Goal: Navigation & Orientation: Find specific page/section

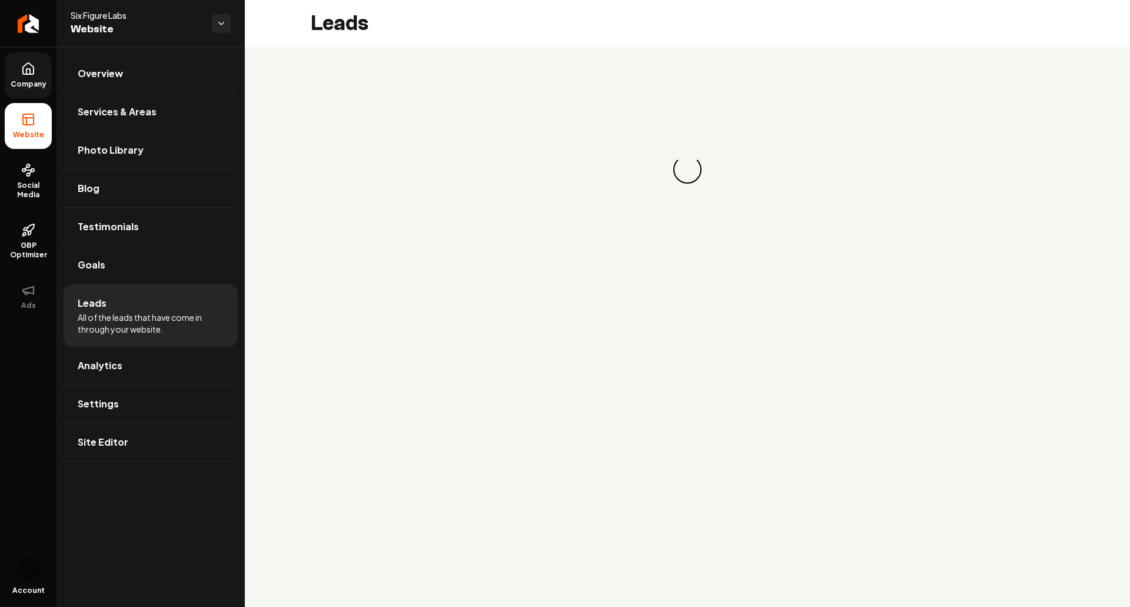
click at [32, 78] on link "Company" at bounding box center [28, 75] width 47 height 46
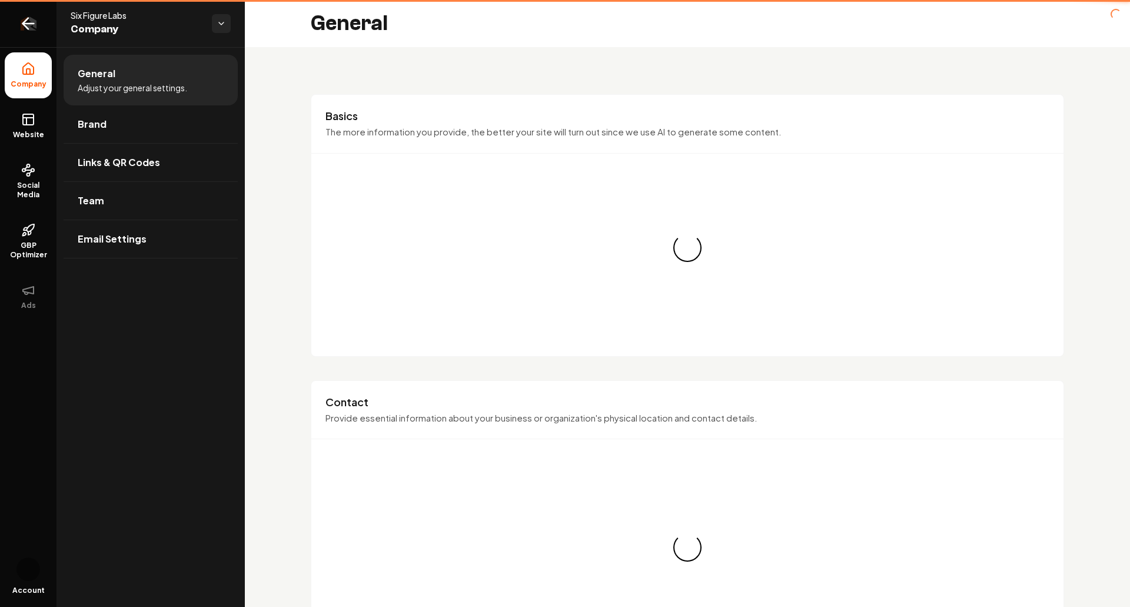
click at [29, 32] on link "Return to dashboard" at bounding box center [28, 23] width 56 height 47
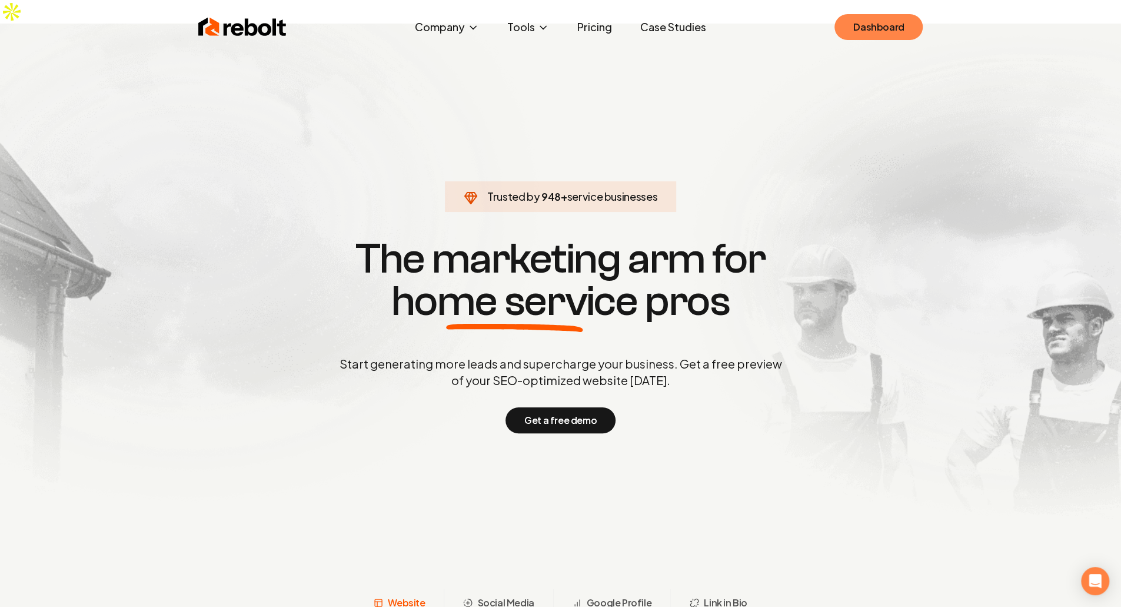
click at [890, 30] on link "Dashboard" at bounding box center [879, 27] width 88 height 26
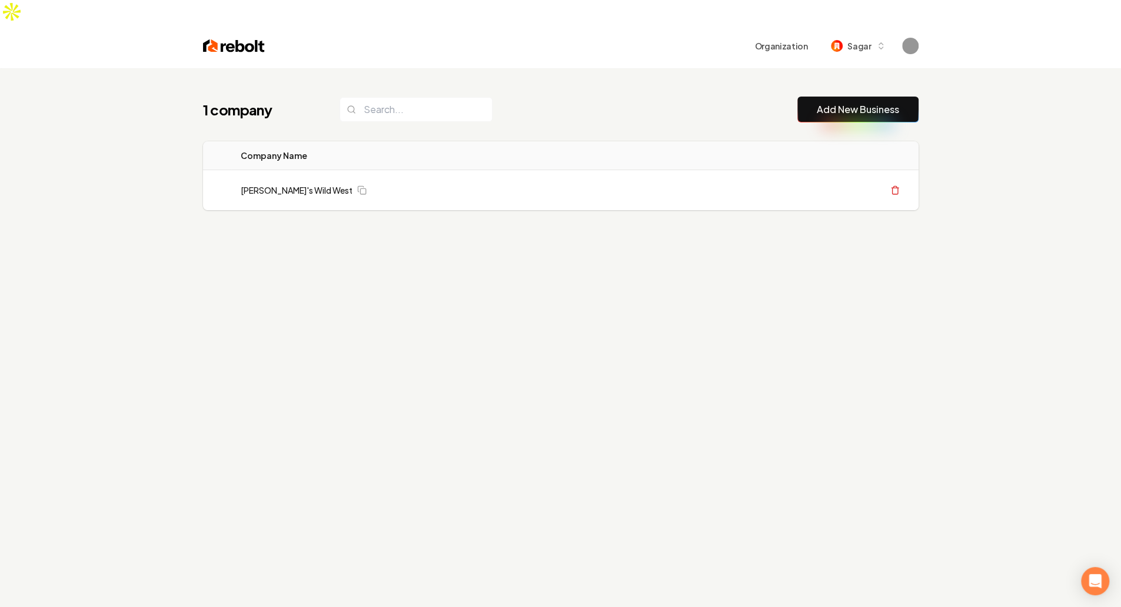
click at [960, 438] on div "1 company Add New Business Logo Company Name Actions Mitch's Wild West Create O…" at bounding box center [560, 371] width 1121 height 607
click at [882, 419] on div "1 company Add New Business Logo Company Name Actions Mitch's Wild West Create O…" at bounding box center [560, 371] width 1121 height 607
click at [918, 286] on div "1 company Add New Business Logo Company Name Actions Mitch's Wild West Create O…" at bounding box center [560, 371] width 1121 height 607
click at [900, 342] on div "1 company Add New Business Logo Company Name Actions Mitch's Wild West Create O…" at bounding box center [560, 371] width 1121 height 607
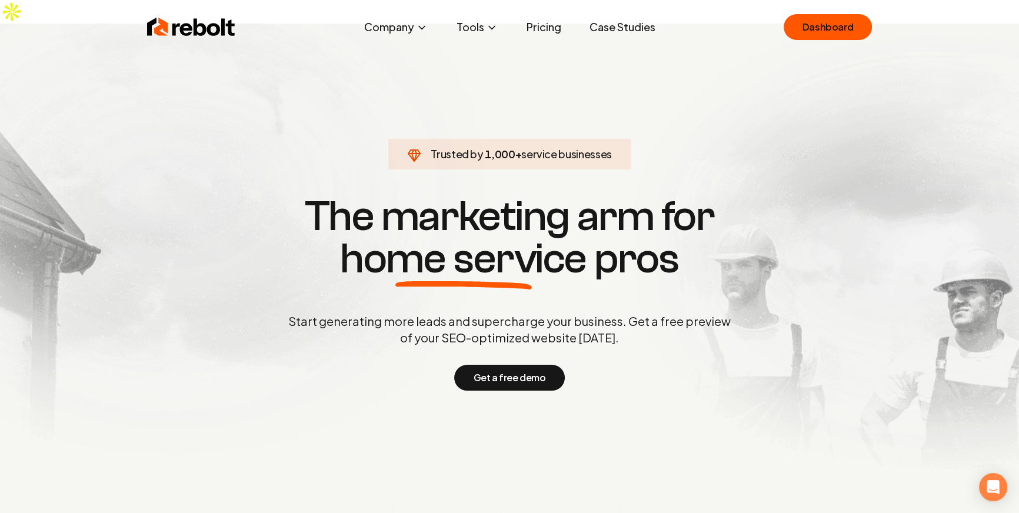
click at [801, 270] on div "Trusted by 1,000 + service businesses The marketing arm for home service pros S…" at bounding box center [510, 292] width 584 height 198
drag, startPoint x: 763, startPoint y: 281, endPoint x: 464, endPoint y: 167, distance: 320.4
click at [763, 281] on div "Trusted by 1,000 + service businesses The marketing arm for home service pros S…" at bounding box center [510, 292] width 584 height 198
click at [696, 268] on div "Trusted by 1,000 + service businesses The marketing arm for home service pros S…" at bounding box center [510, 292] width 584 height 198
click at [819, 29] on link "Dashboard" at bounding box center [828, 27] width 88 height 26
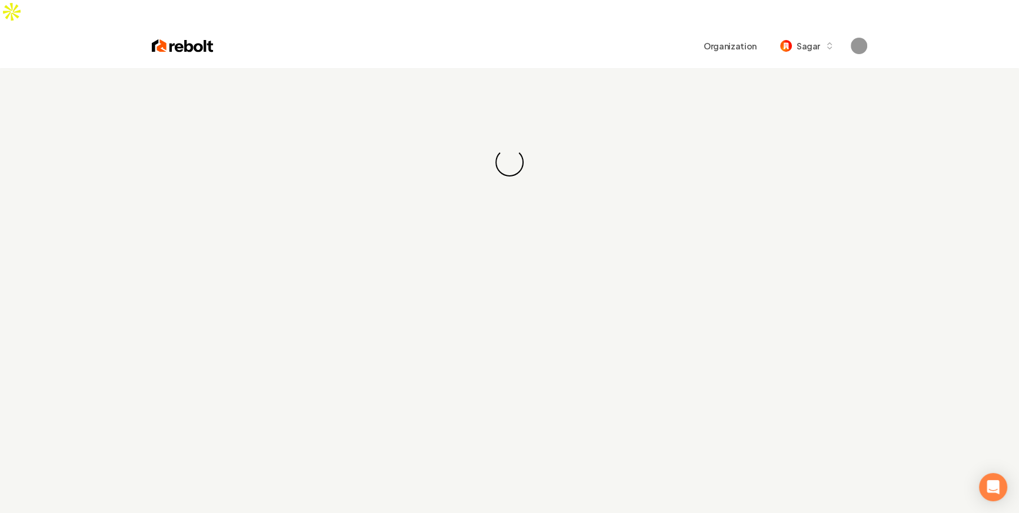
click at [329, 154] on div "Loading... Loading..." at bounding box center [509, 162] width 1019 height 188
click at [341, 157] on div "Loading... Loading..." at bounding box center [509, 162] width 1019 height 188
click at [398, 146] on div "Loading... Loading..." at bounding box center [509, 162] width 1019 height 188
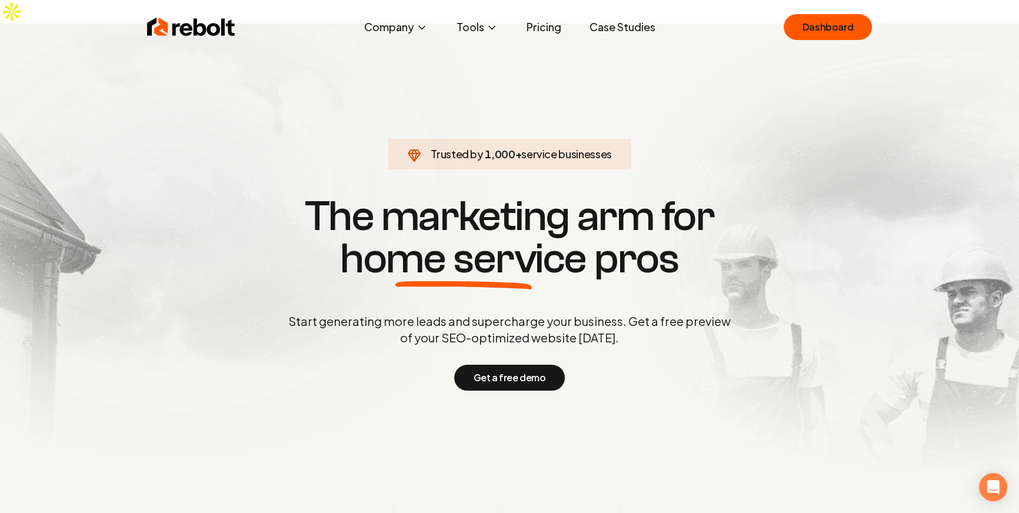
click at [346, 195] on h1 "The marketing arm for home service pros" at bounding box center [509, 237] width 565 height 85
